Goal: Task Accomplishment & Management: Manage account settings

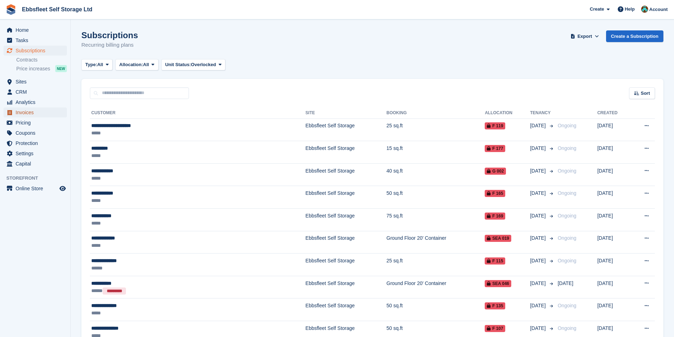
click at [27, 113] on span "Invoices" at bounding box center [37, 113] width 42 height 10
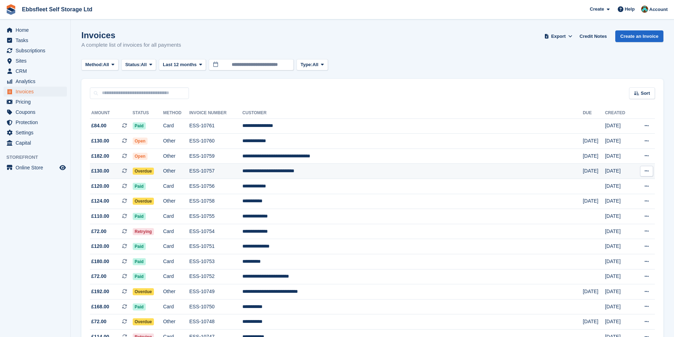
click at [362, 169] on td "**********" at bounding box center [412, 171] width 340 height 15
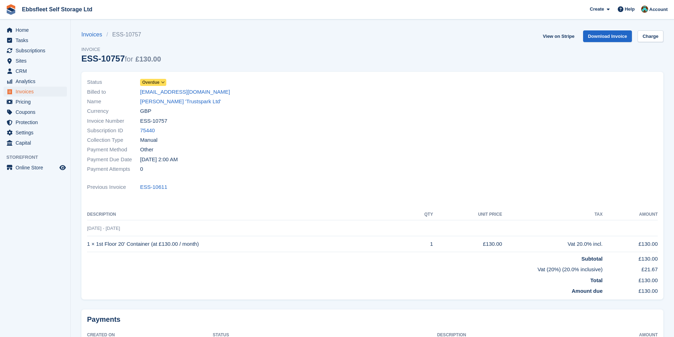
click at [150, 85] on span "Overdue" at bounding box center [150, 82] width 17 height 6
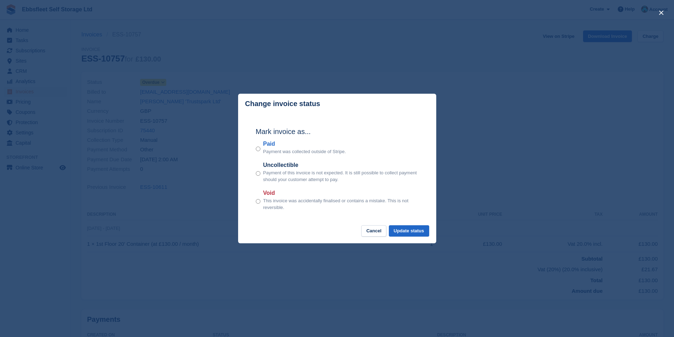
click at [264, 153] on p "Payment was collected outside of Stripe." at bounding box center [304, 151] width 83 height 7
click at [254, 146] on div "Mark invoice as... Paid Payment was collected outside of Stripe. Uncollectible …" at bounding box center [337, 169] width 177 height 111
click at [410, 229] on button "Update status" at bounding box center [409, 231] width 40 height 12
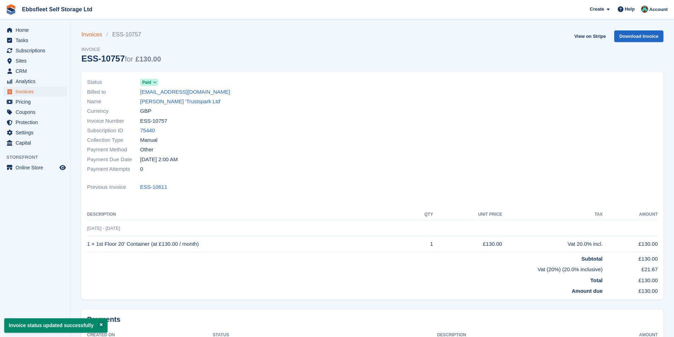
click at [90, 34] on link "Invoices" at bounding box center [93, 34] width 25 height 8
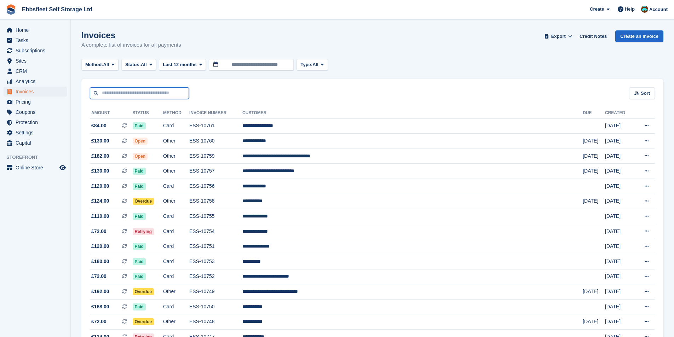
click at [144, 97] on input "text" at bounding box center [139, 93] width 99 height 12
type input "******"
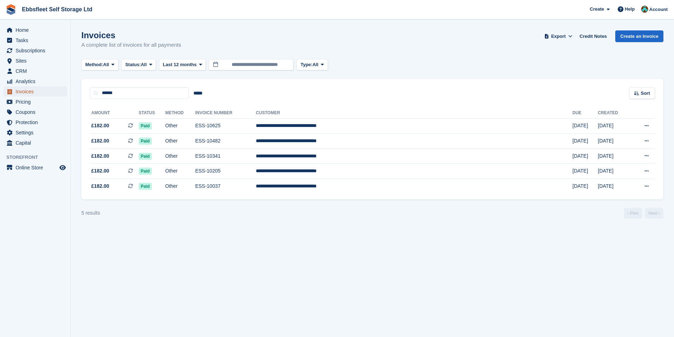
click at [28, 92] on span "Invoices" at bounding box center [37, 92] width 42 height 10
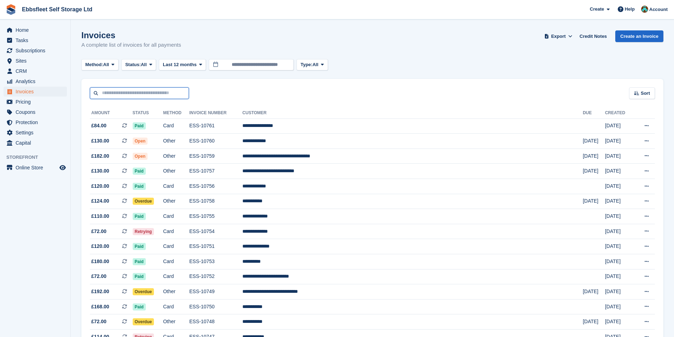
click at [140, 93] on input "text" at bounding box center [139, 93] width 99 height 12
type input "*******"
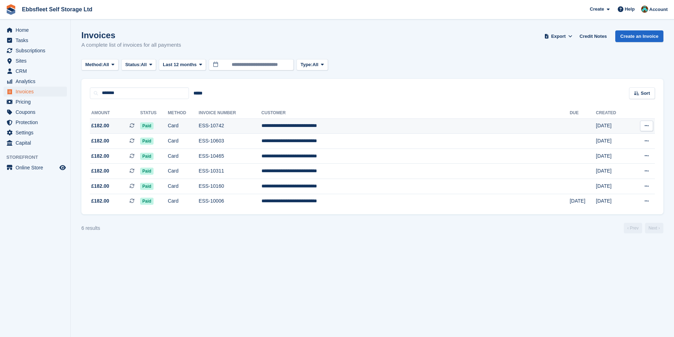
click at [363, 123] on td "**********" at bounding box center [415, 126] width 308 height 15
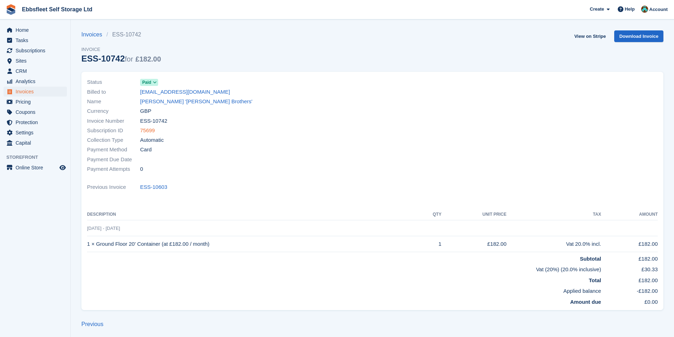
click at [147, 132] on link "75699" at bounding box center [147, 131] width 15 height 8
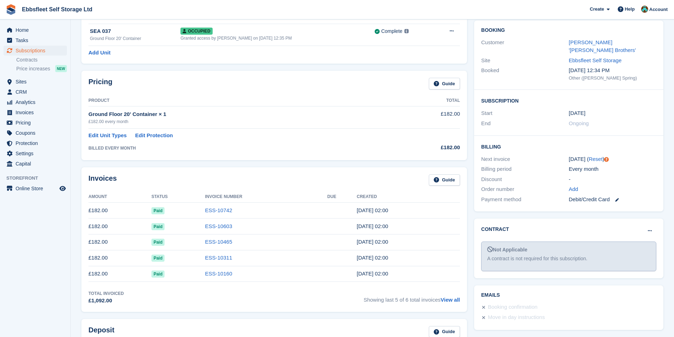
scroll to position [71, 0]
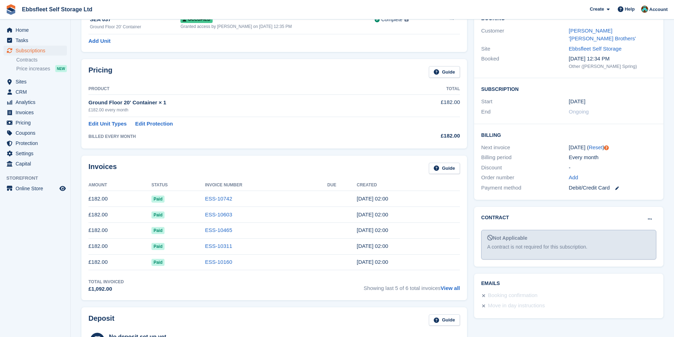
click at [618, 184] on link at bounding box center [614, 188] width 9 height 8
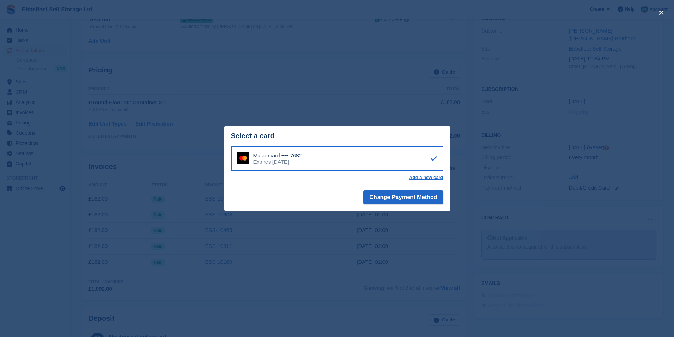
click at [386, 80] on div "close" at bounding box center [337, 168] width 674 height 337
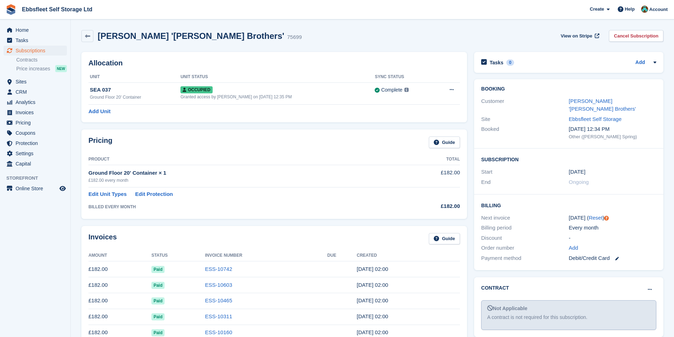
scroll to position [0, 0]
click at [34, 111] on span "Invoices" at bounding box center [37, 113] width 42 height 10
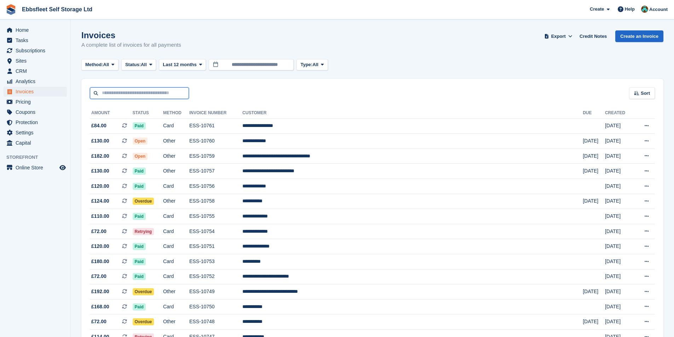
click at [155, 94] on input "text" at bounding box center [139, 93] width 99 height 12
type input "**********"
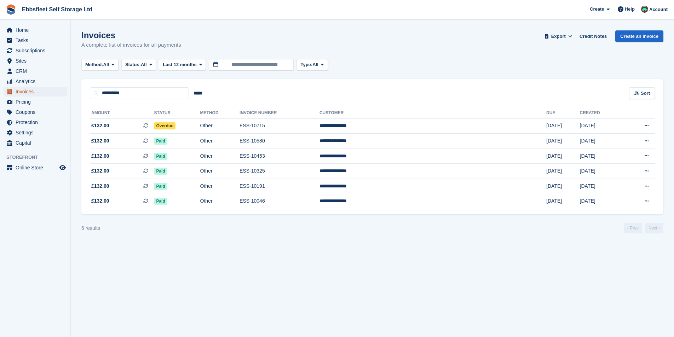
click at [36, 92] on span "Invoices" at bounding box center [37, 92] width 42 height 10
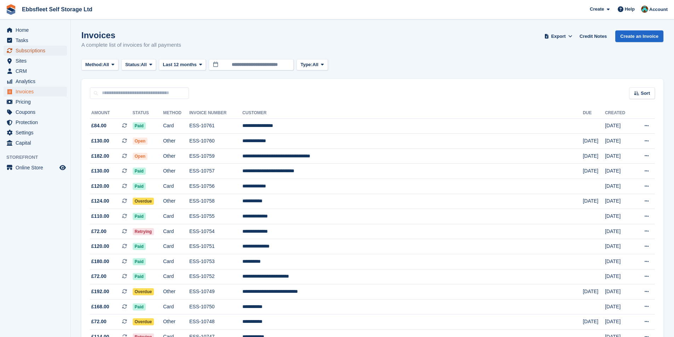
click at [34, 52] on span "Subscriptions" at bounding box center [37, 51] width 42 height 10
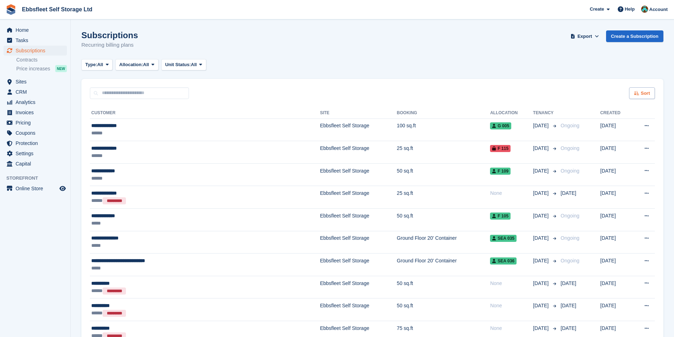
click at [637, 90] on div "Sort" at bounding box center [642, 93] width 26 height 12
click at [599, 119] on span "Customer name" at bounding box center [615, 120] width 35 height 6
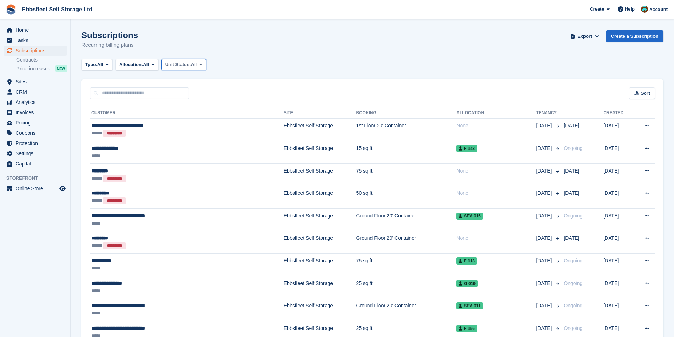
click at [177, 69] on button "Unit Status: All" at bounding box center [183, 65] width 45 height 12
click at [200, 106] on link "Overlocked" at bounding box center [196, 106] width 62 height 13
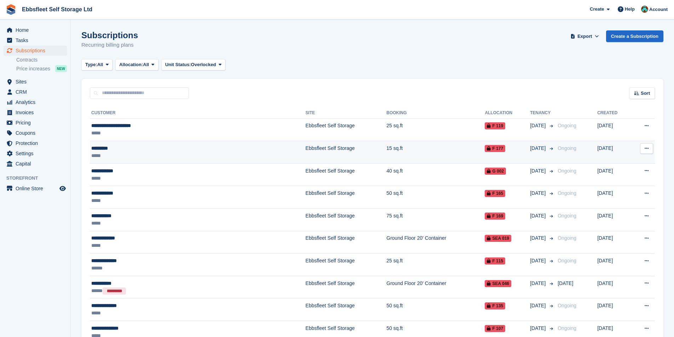
click at [104, 157] on div "*****" at bounding box center [156, 155] width 130 height 7
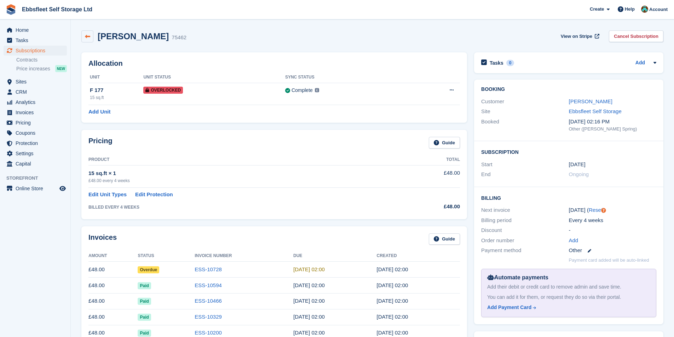
click at [87, 35] on icon at bounding box center [87, 36] width 5 height 5
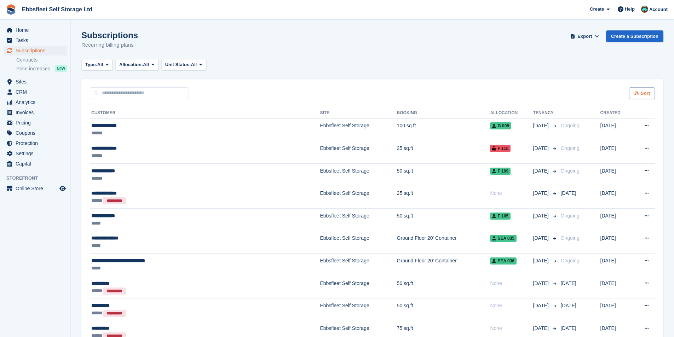
click at [654, 93] on div "Sort" at bounding box center [642, 93] width 26 height 12
click at [611, 123] on div "Customer name" at bounding box center [622, 119] width 64 height 7
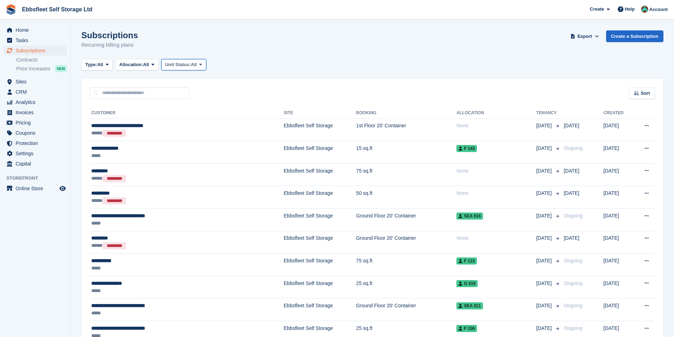
click at [184, 65] on span "Unit Status:" at bounding box center [178, 64] width 26 height 7
click at [190, 106] on link "Overlocked" at bounding box center [196, 106] width 62 height 13
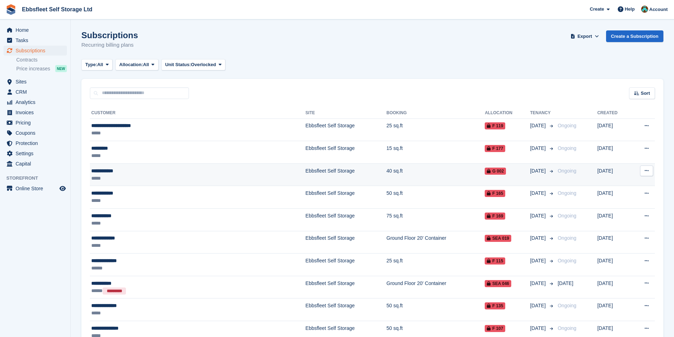
click at [122, 172] on div "**********" at bounding box center [156, 170] width 130 height 7
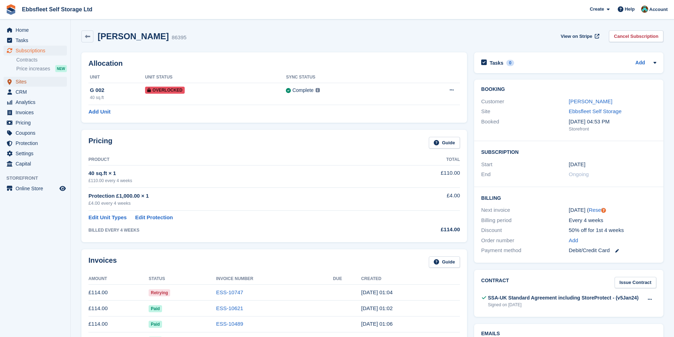
click at [29, 85] on span "Sites" at bounding box center [37, 82] width 42 height 10
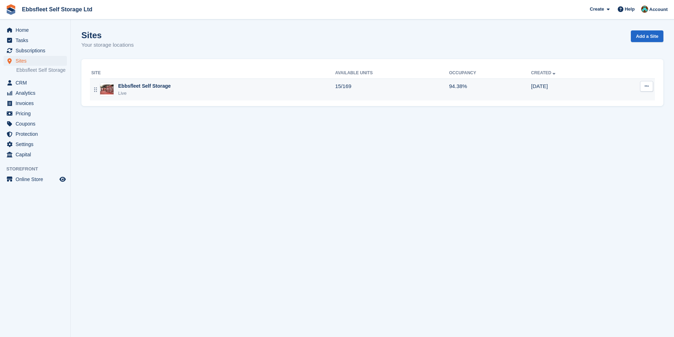
click at [152, 88] on div "Ebbsfleet Self Storage" at bounding box center [144, 85] width 53 height 7
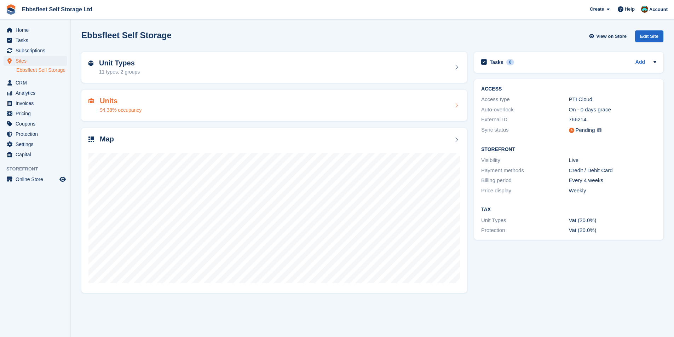
click at [109, 99] on h2 "Units" at bounding box center [121, 101] width 42 height 8
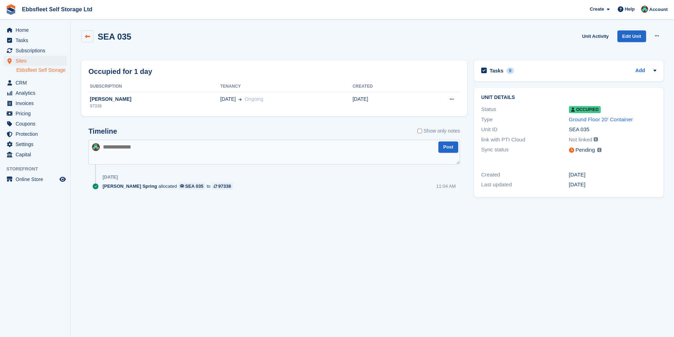
click at [87, 38] on icon at bounding box center [87, 36] width 5 height 5
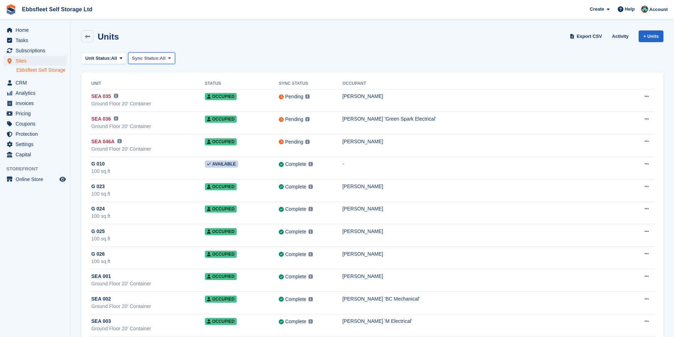
click at [167, 61] on span at bounding box center [170, 58] width 6 height 6
click at [115, 57] on span "All" at bounding box center [114, 58] width 6 height 7
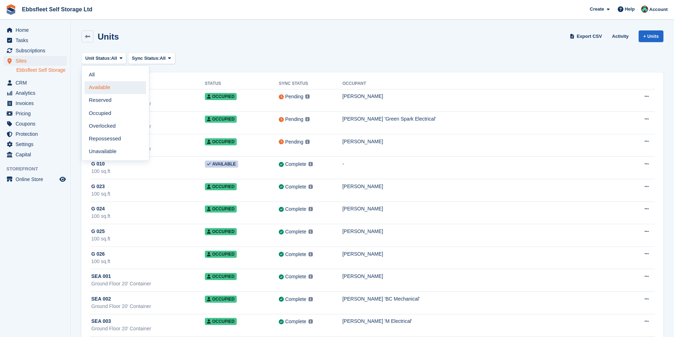
click at [112, 84] on link "Available" at bounding box center [116, 87] width 62 height 13
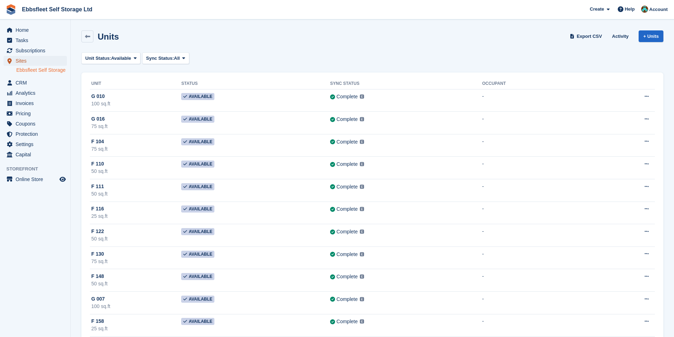
click at [38, 64] on span "Sites" at bounding box center [37, 61] width 42 height 10
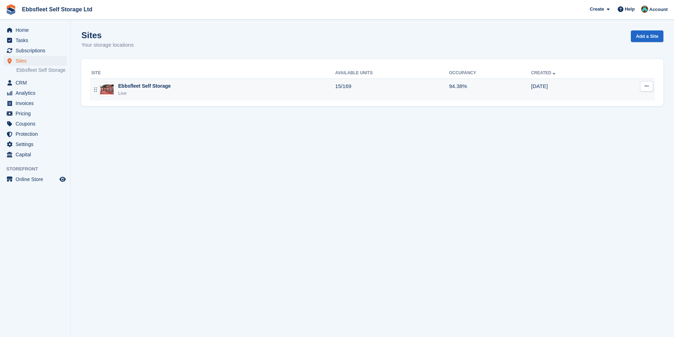
click at [189, 98] on td "Ebbsfleet Self Storage Live" at bounding box center [212, 90] width 245 height 22
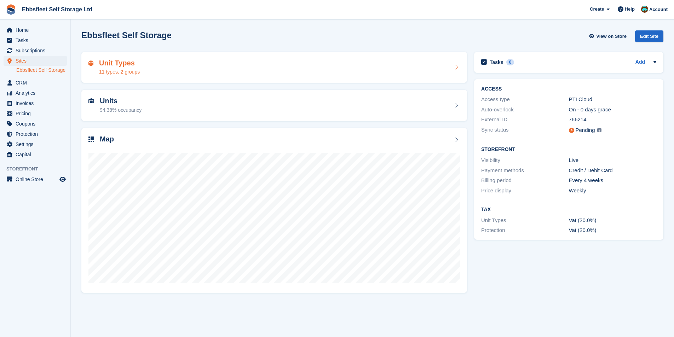
click at [122, 59] on h2 "Unit Types" at bounding box center [119, 63] width 41 height 8
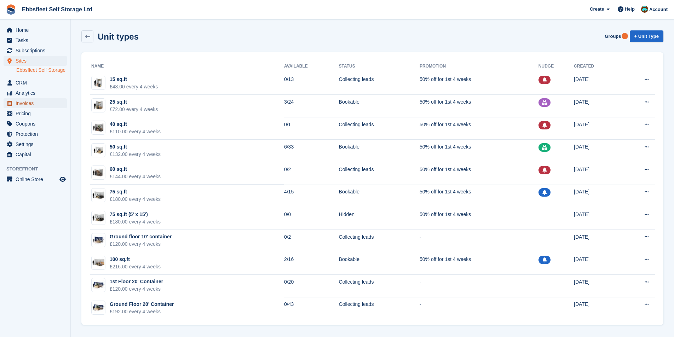
click at [22, 103] on span "Invoices" at bounding box center [37, 103] width 42 height 10
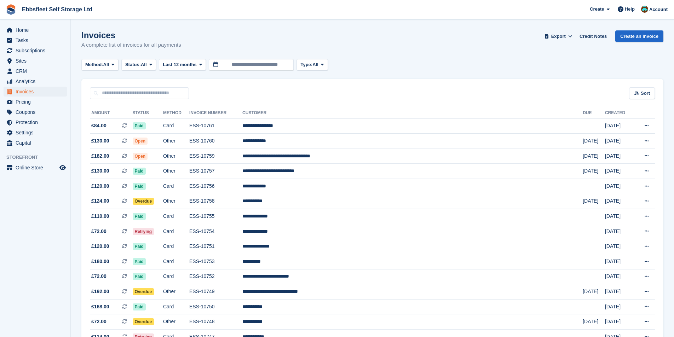
click at [142, 69] on button "Status: All" at bounding box center [138, 65] width 35 height 12
click at [143, 117] on link "Open" at bounding box center [156, 119] width 62 height 13
